Goal: Task Accomplishment & Management: Manage account settings

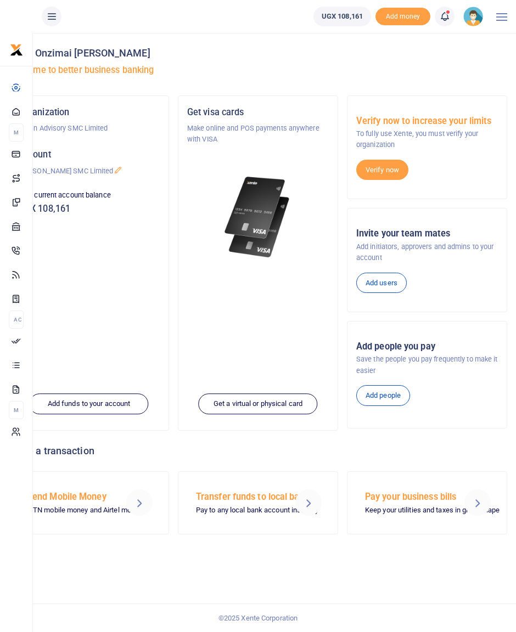
click at [442, 20] on icon at bounding box center [444, 16] width 11 height 12
click at [368, 76] on h6 "Transactions to act upon" at bounding box center [384, 72] width 122 height 9
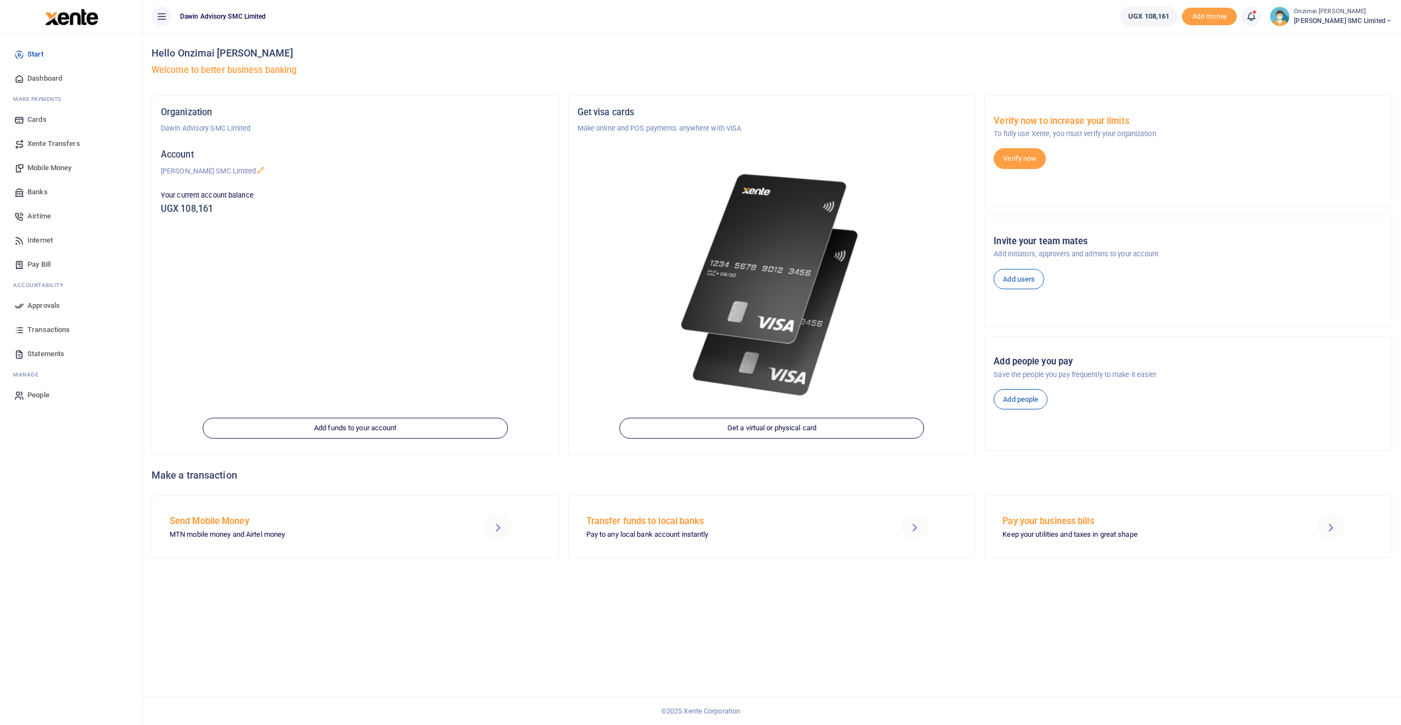
click at [50, 309] on span "Approvals" at bounding box center [43, 305] width 32 height 11
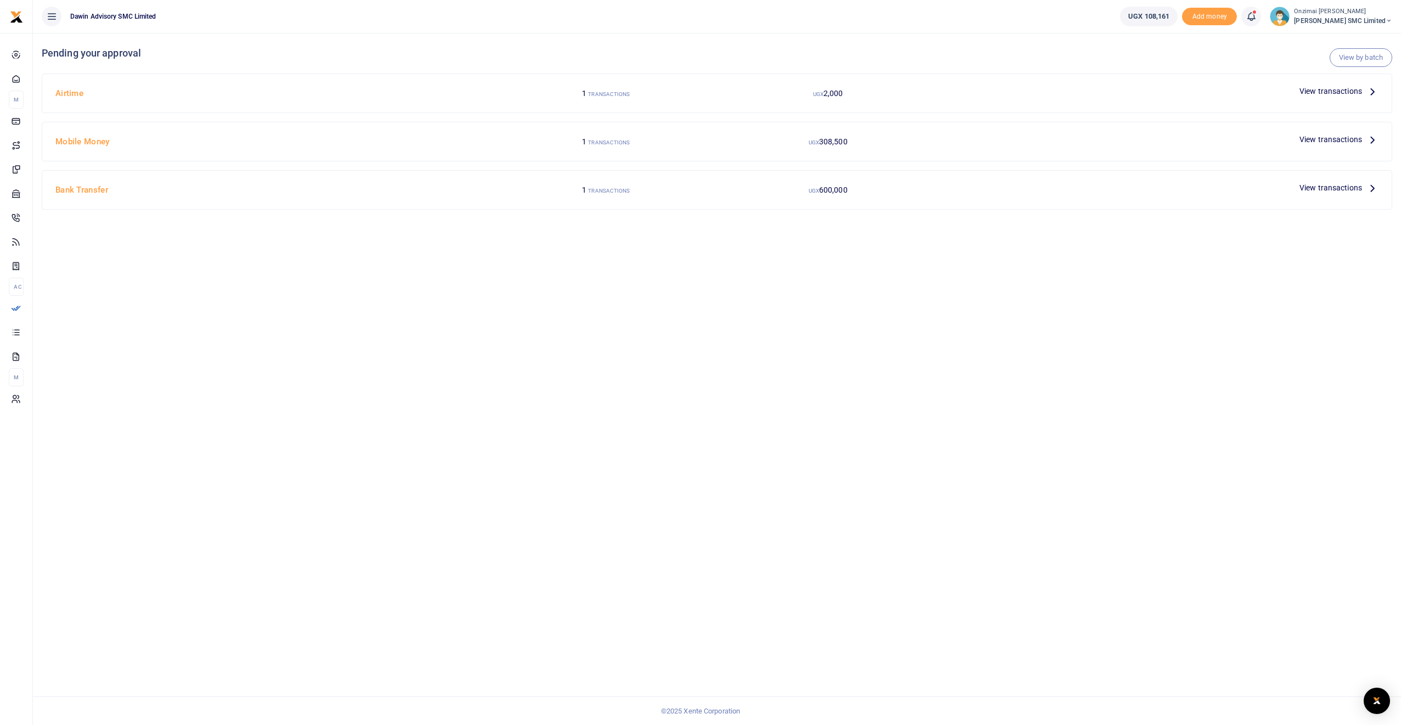
click at [1312, 93] on span "View transactions" at bounding box center [1330, 91] width 63 height 12
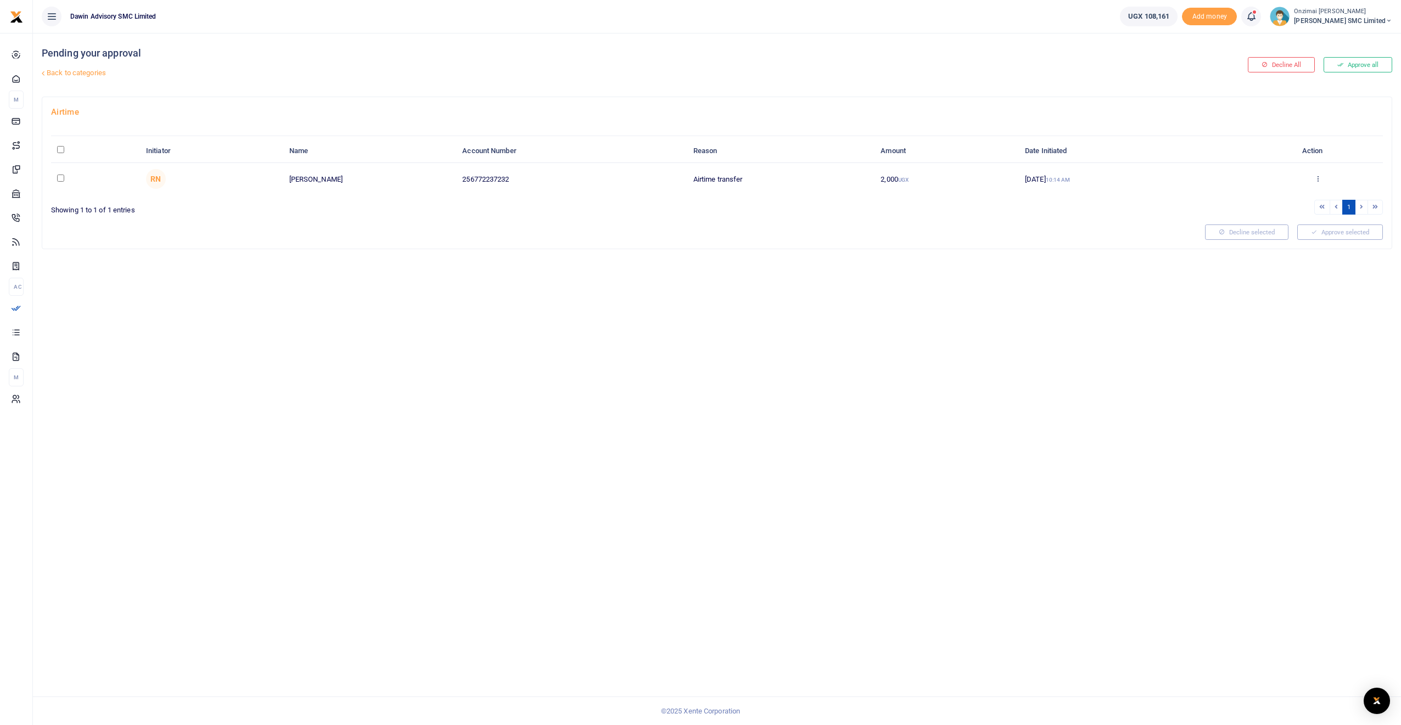
click at [60, 176] on input "checkbox" at bounding box center [60, 178] width 7 height 7
checkbox input "true"
click at [1303, 234] on icon at bounding box center [1306, 232] width 6 height 8
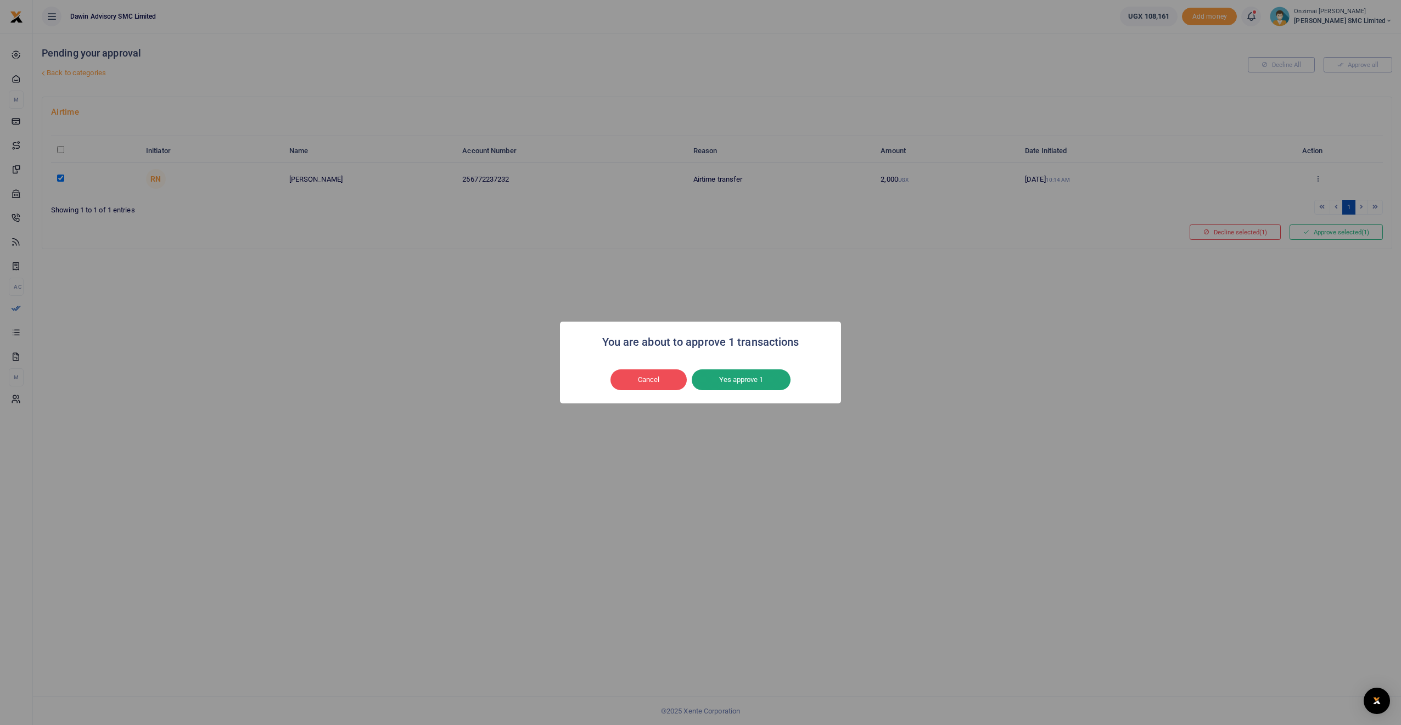
click at [738, 380] on button "Yes approve 1" at bounding box center [741, 379] width 99 height 21
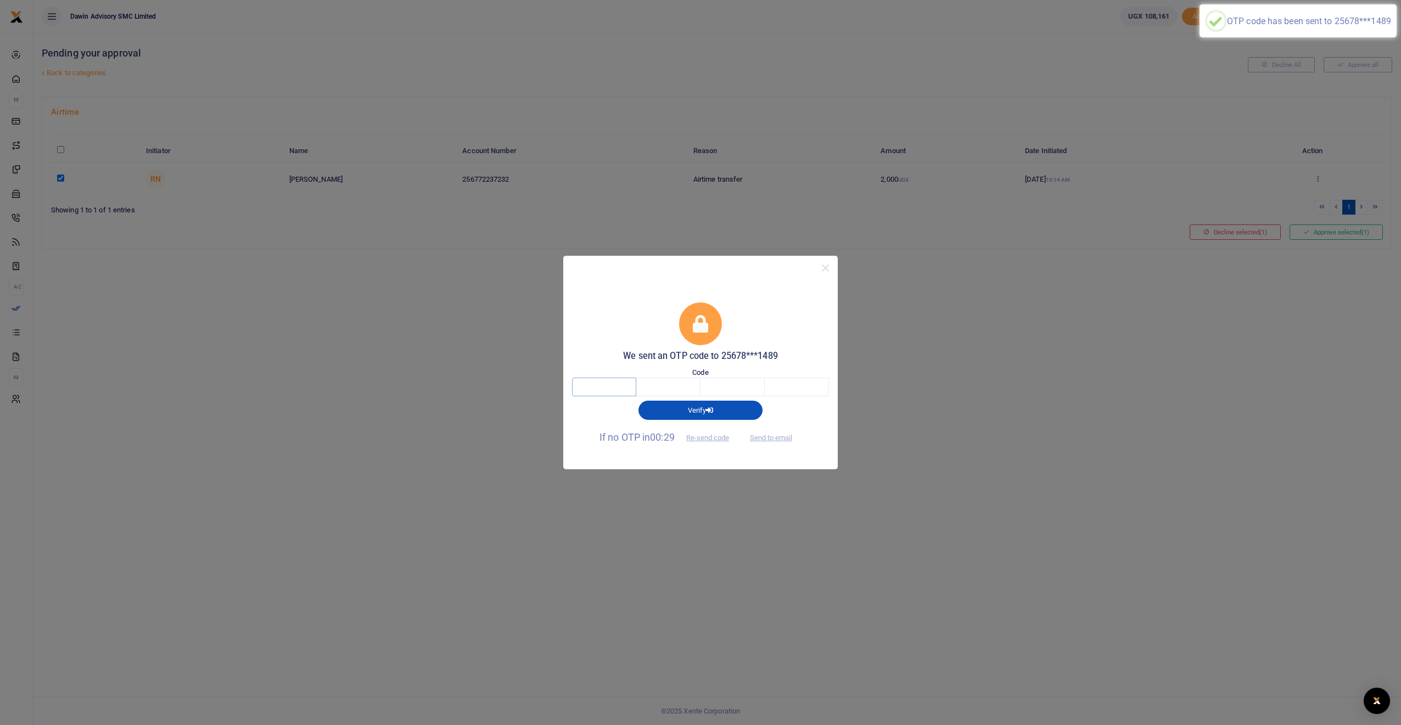
click at [608, 396] on input "text" at bounding box center [604, 387] width 64 height 19
type input "3"
type input "1"
type input "7"
type input "4"
